Goal: Task Accomplishment & Management: Complete application form

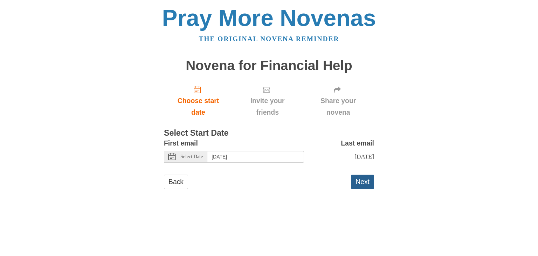
click at [364, 183] on button "Next" at bounding box center [362, 181] width 23 height 14
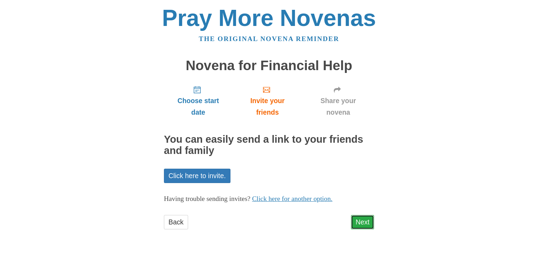
click at [369, 222] on link "Next" at bounding box center [362, 222] width 23 height 14
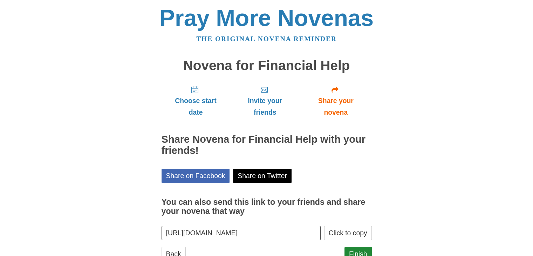
scroll to position [25, 0]
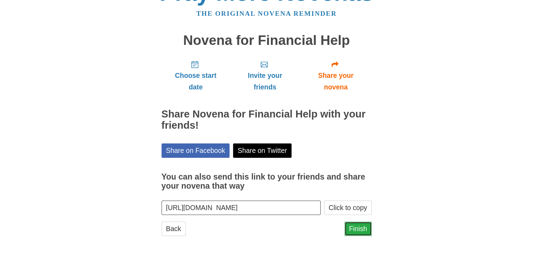
click at [362, 229] on link "Finish" at bounding box center [357, 228] width 27 height 14
